Goal: Information Seeking & Learning: Find specific fact

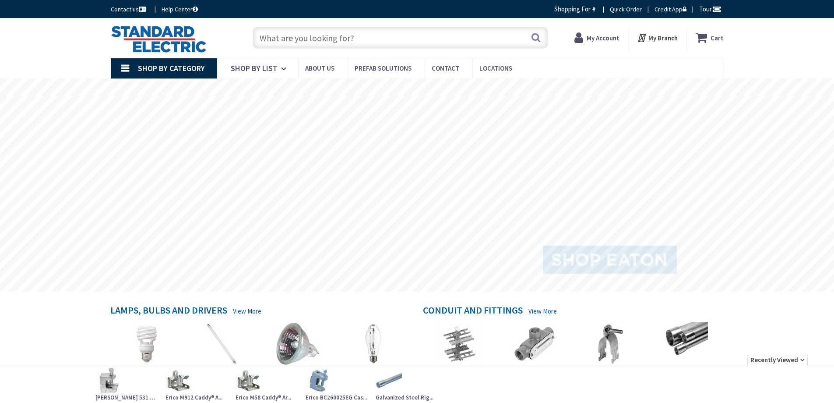
type input "[GEOGRAPHIC_DATA], [GEOGRAPHIC_DATA]"
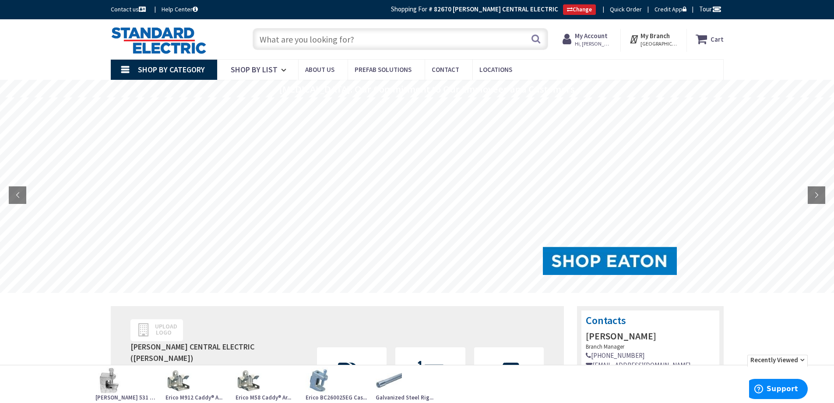
click at [284, 40] on input "text" at bounding box center [401, 39] width 296 height 22
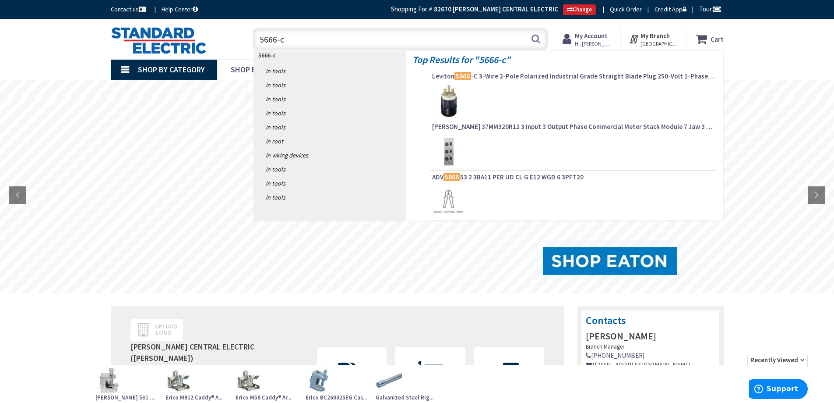
type input "5666-ca"
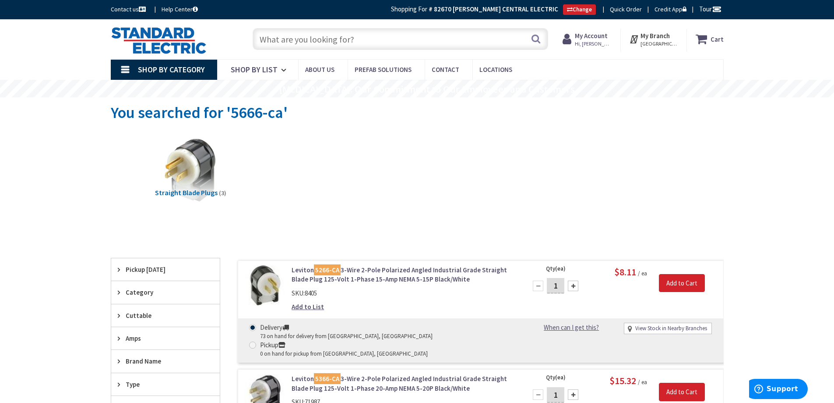
click at [286, 40] on input "text" at bounding box center [401, 39] width 296 height 22
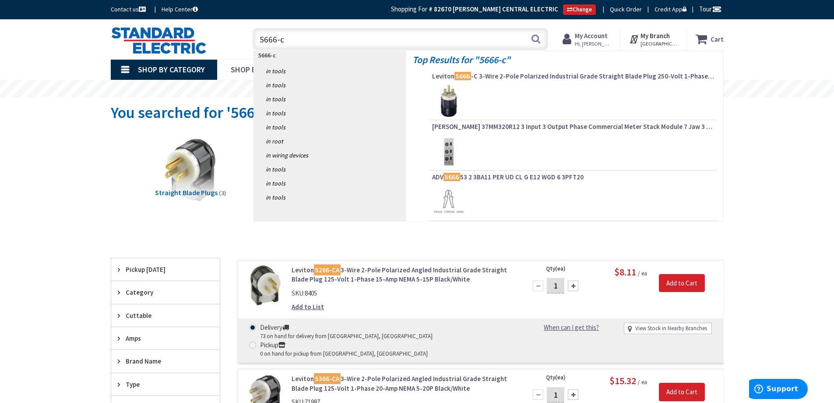
type input "5666-ca"
